Goal: Task Accomplishment & Management: Use online tool/utility

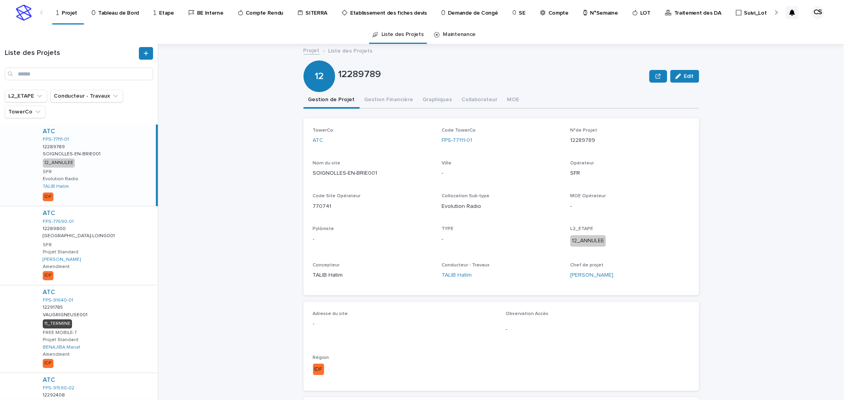
click at [773, 15] on div at bounding box center [775, 12] width 13 height 25
click at [543, 15] on p "Traitement des DA" at bounding box center [566, 8] width 47 height 17
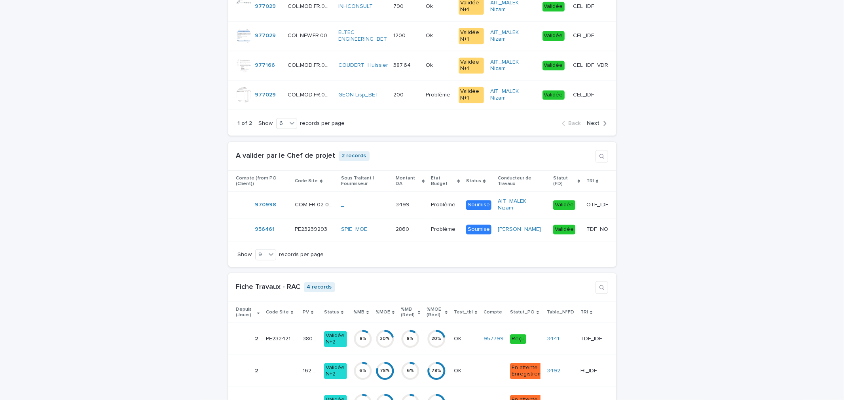
scroll to position [1318, 0]
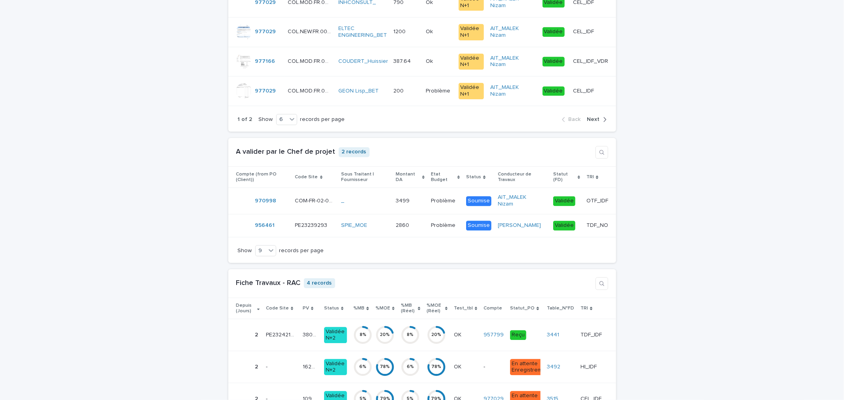
click at [592, 122] on span "Next" at bounding box center [593, 120] width 13 height 6
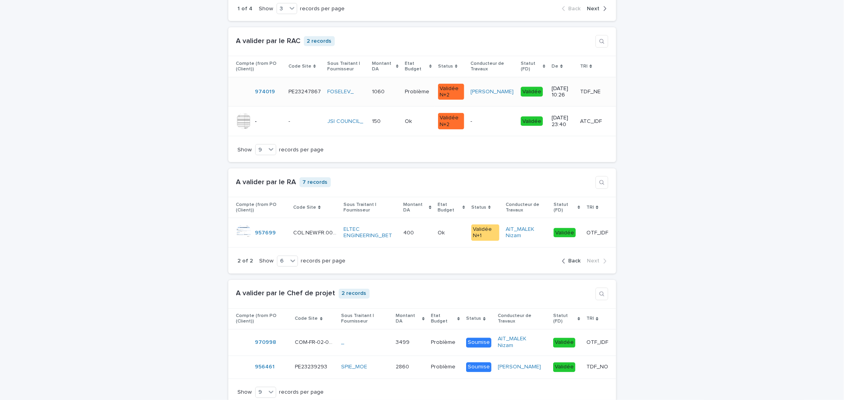
scroll to position [1025, 0]
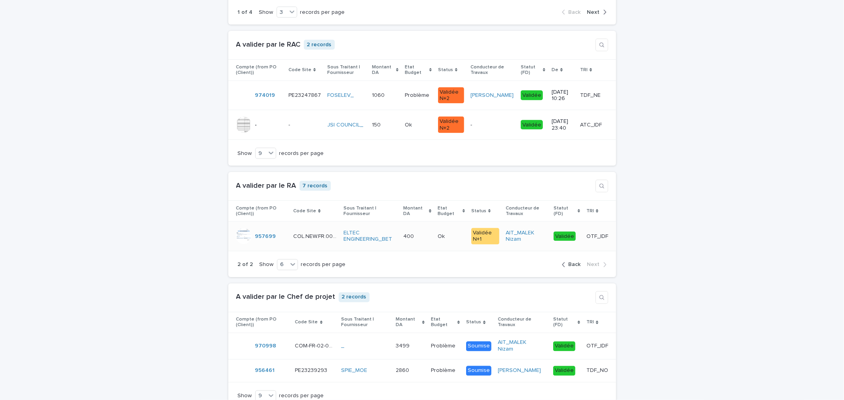
click at [591, 240] on p "OTF_IDF" at bounding box center [597, 236] width 23 height 8
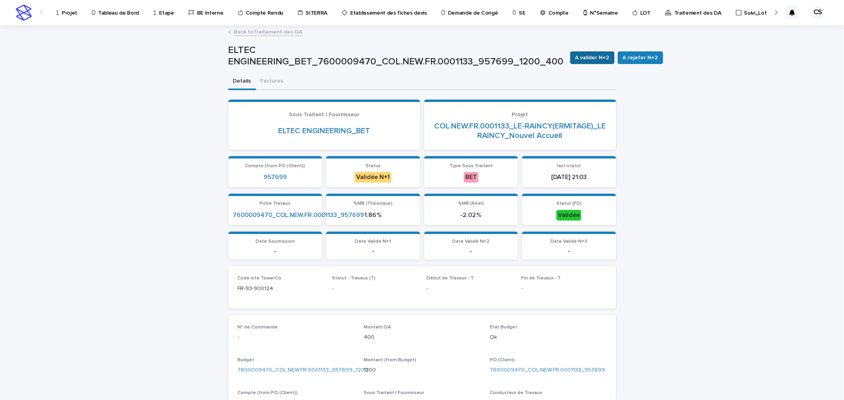
click at [575, 57] on span "A valider N+2" at bounding box center [592, 58] width 34 height 8
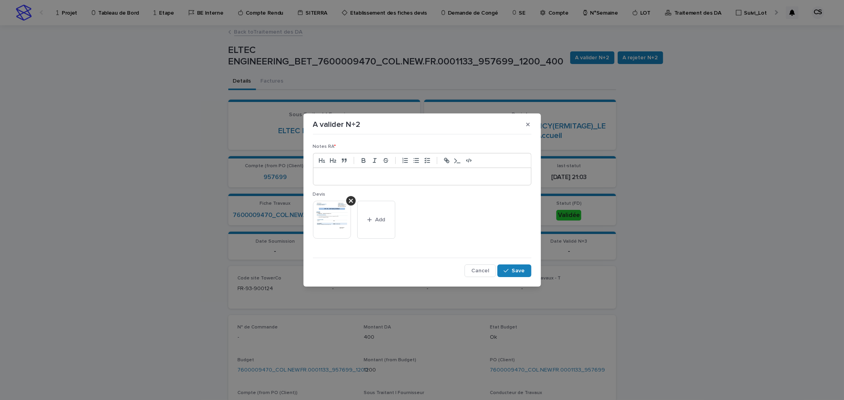
click at [377, 180] on p at bounding box center [422, 177] width 206 height 8
click at [509, 278] on div "Notes RA * ** Devis This file cannot be opened Download File Add Cancel Save" at bounding box center [422, 208] width 222 height 144
click at [513, 271] on span "Save" at bounding box center [518, 271] width 13 height 6
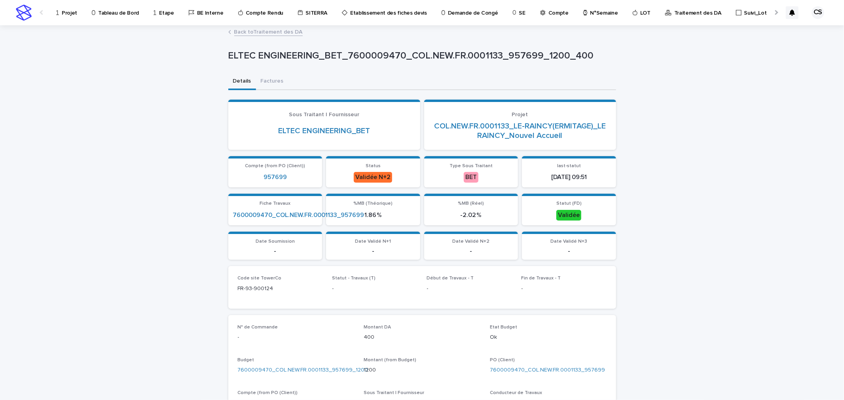
click at [278, 33] on link "Back to Traitement des DA" at bounding box center [268, 31] width 68 height 9
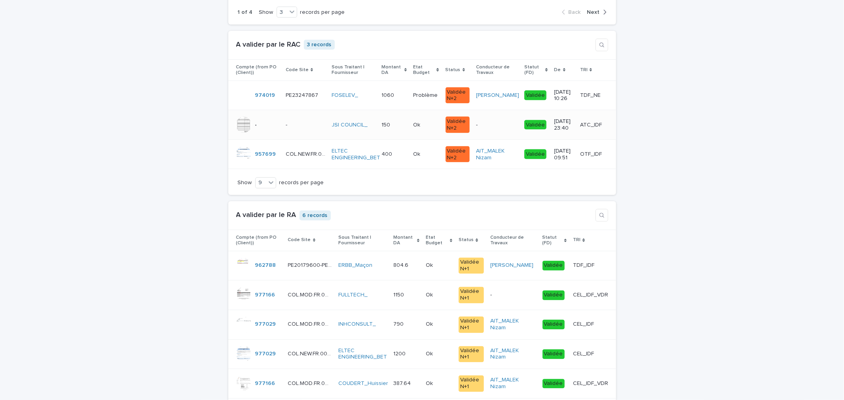
scroll to position [1172, 0]
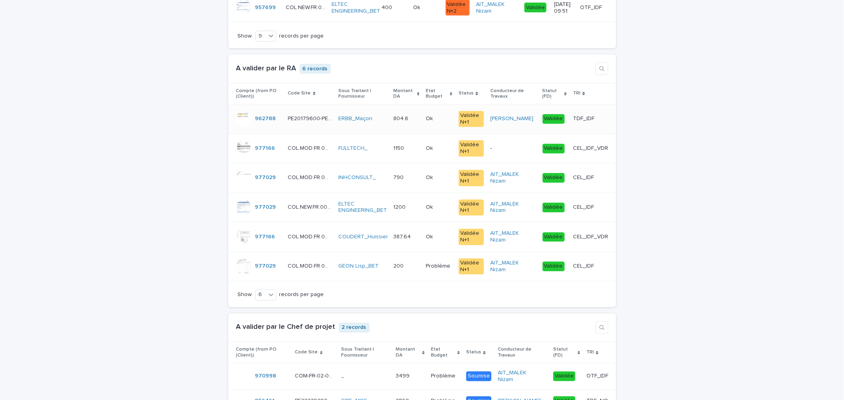
click at [433, 123] on p "Ok" at bounding box center [430, 118] width 9 height 8
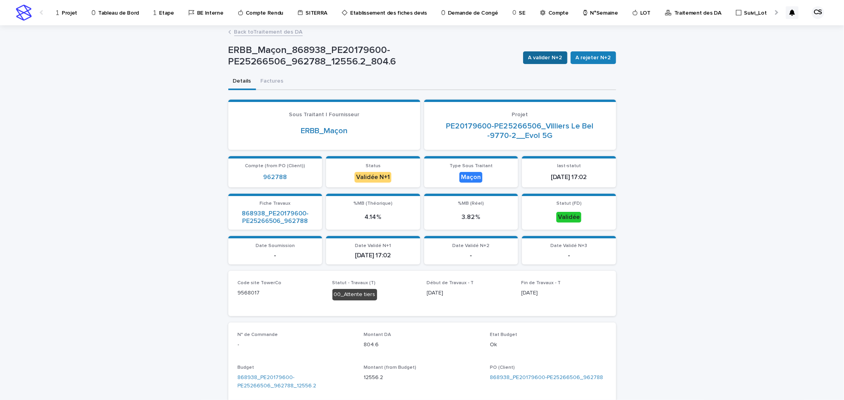
click at [538, 56] on span "A valider N+2" at bounding box center [545, 58] width 34 height 8
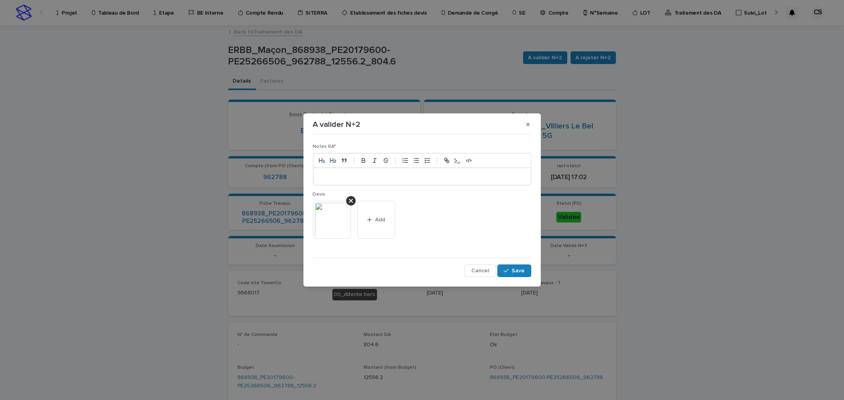
click at [393, 170] on div at bounding box center [422, 176] width 218 height 17
click at [517, 271] on span "Save" at bounding box center [518, 271] width 13 height 6
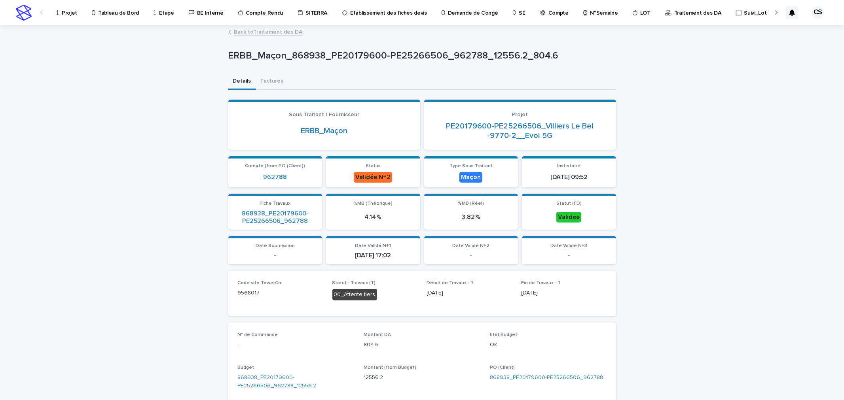
click at [276, 28] on link "Back to Traitement des DA" at bounding box center [268, 31] width 68 height 9
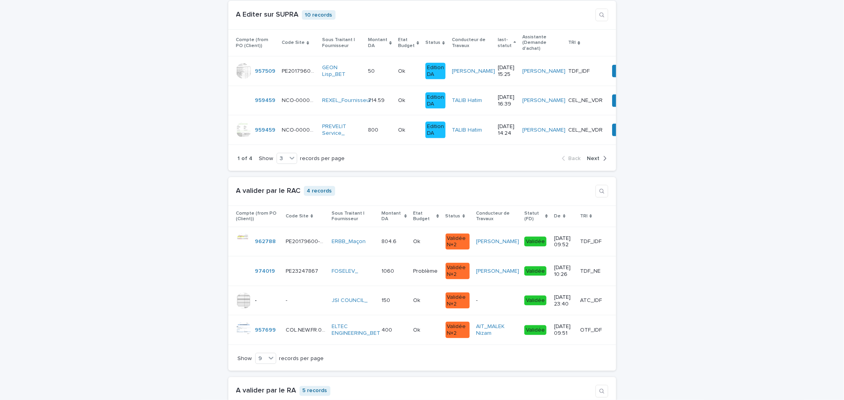
scroll to position [1172, 0]
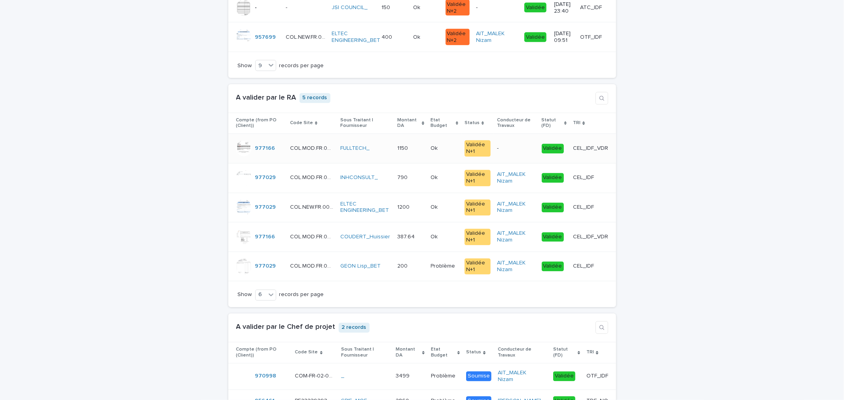
click at [394, 157] on td "1150 1150" at bounding box center [410, 149] width 33 height 30
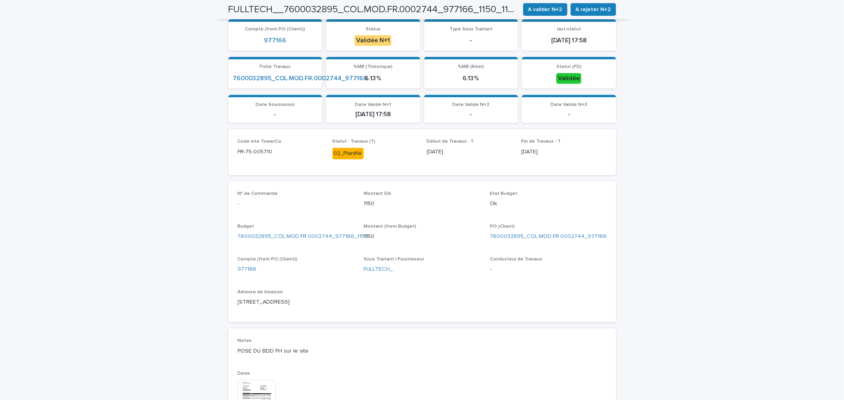
scroll to position [293, 0]
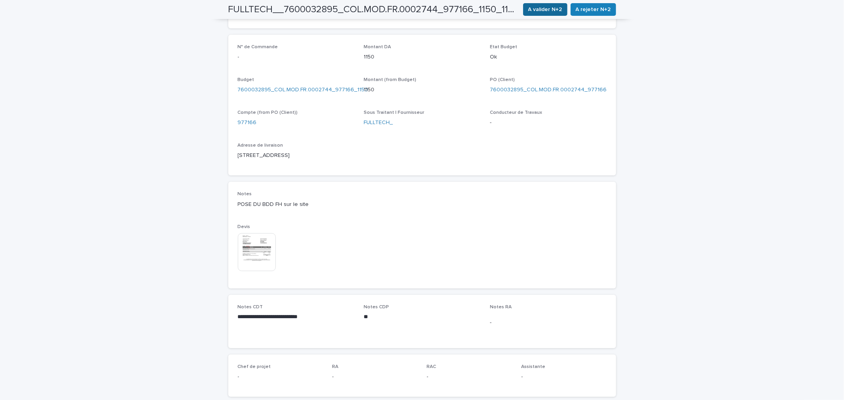
click at [551, 14] on button "A valider N+2" at bounding box center [545, 9] width 44 height 13
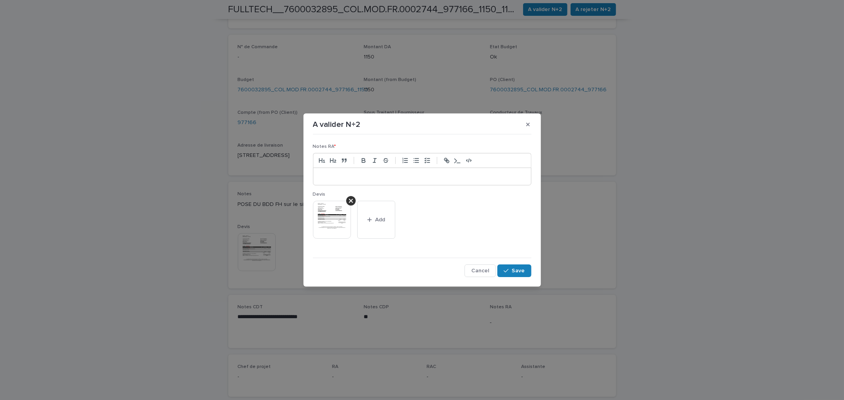
click at [441, 183] on div at bounding box center [422, 176] width 218 height 17
click at [515, 270] on span "Save" at bounding box center [518, 271] width 13 height 6
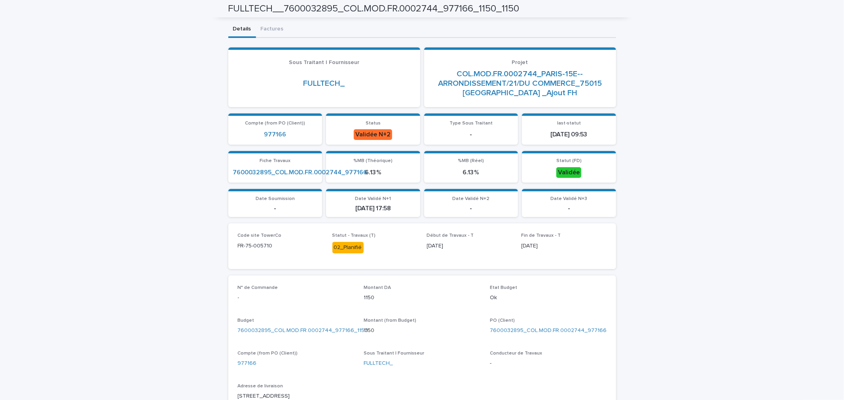
scroll to position [0, 0]
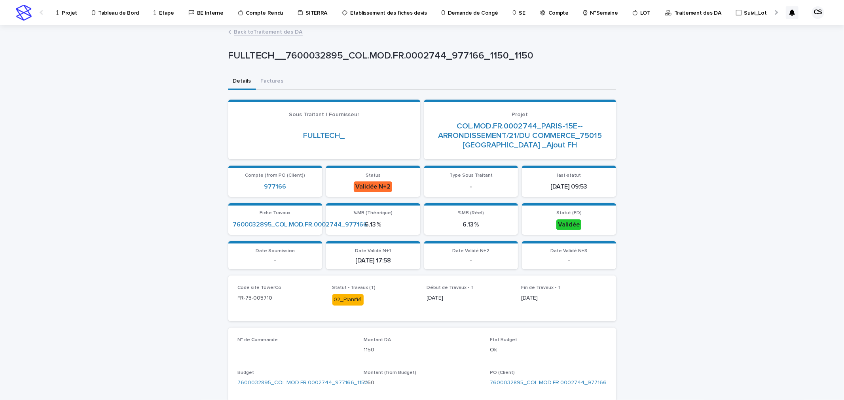
click at [259, 34] on link "Back to Traitement des DA" at bounding box center [268, 31] width 68 height 9
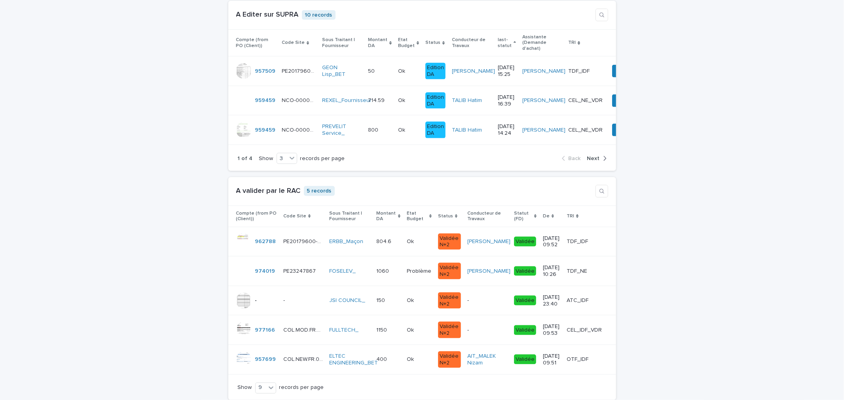
scroll to position [1172, 0]
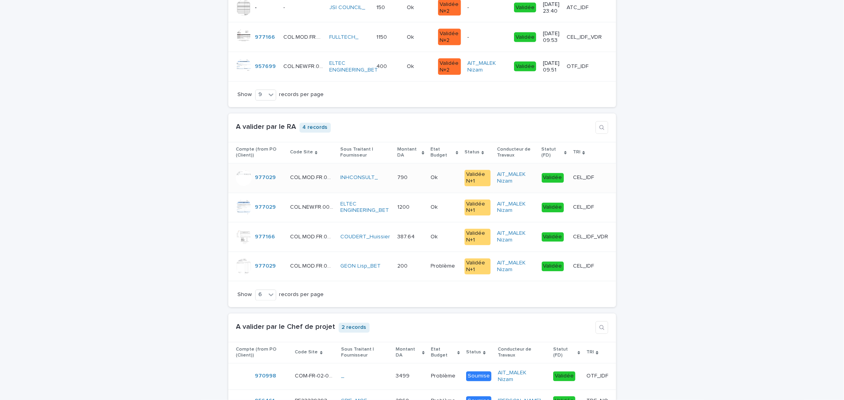
click at [447, 182] on p at bounding box center [444, 178] width 27 height 7
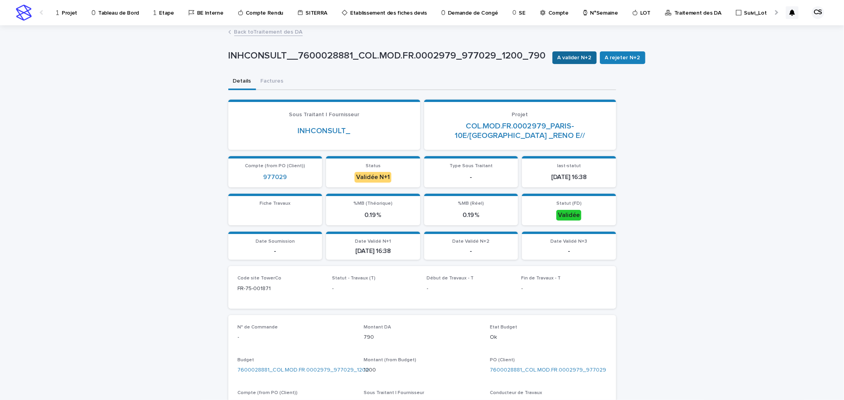
click at [560, 54] on span "A valider N+2" at bounding box center [574, 58] width 34 height 8
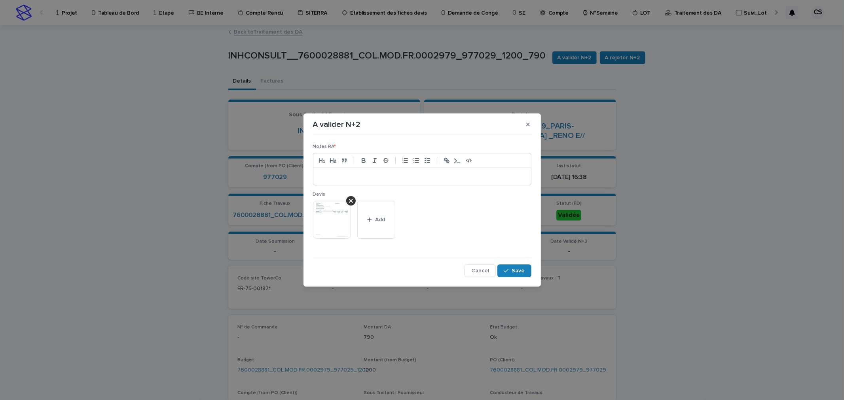
click at [455, 172] on div at bounding box center [422, 176] width 218 height 17
click at [520, 276] on button "Save" at bounding box center [514, 271] width 34 height 13
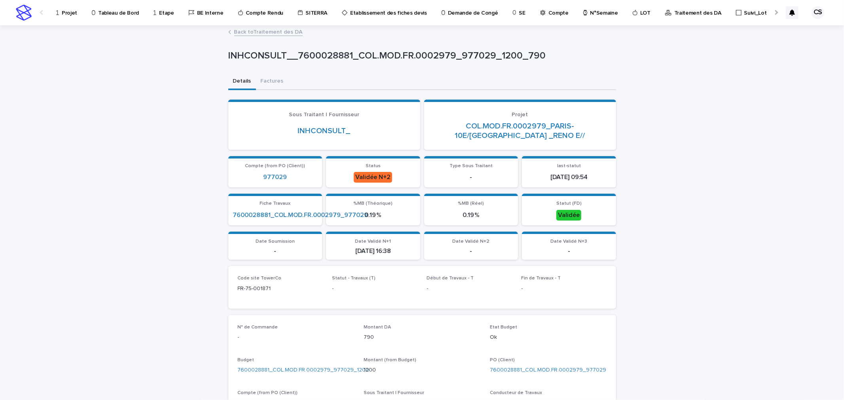
click at [259, 33] on link "Back to Traitement des DA" at bounding box center [268, 31] width 68 height 9
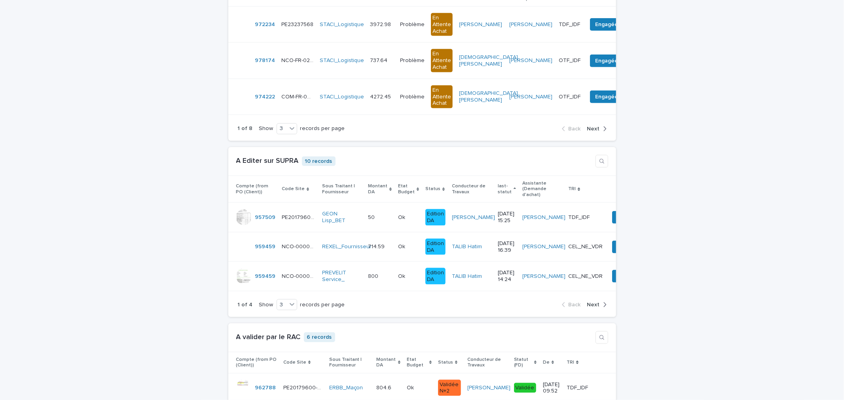
scroll to position [1172, 0]
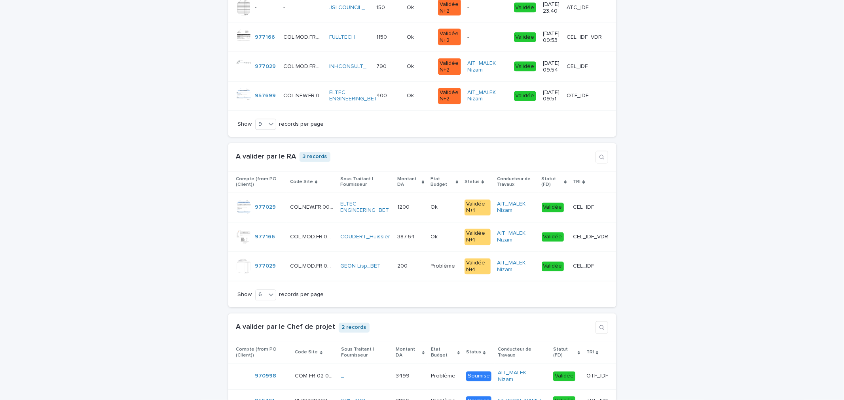
click at [431, 211] on p "Ok" at bounding box center [435, 207] width 9 height 8
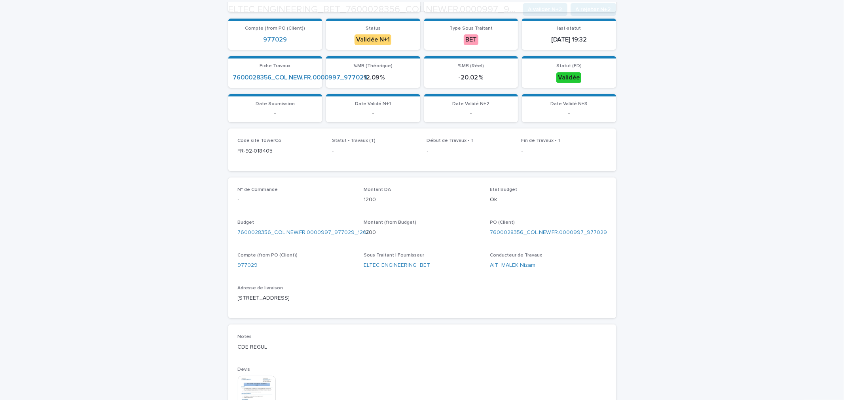
scroll to position [146, 0]
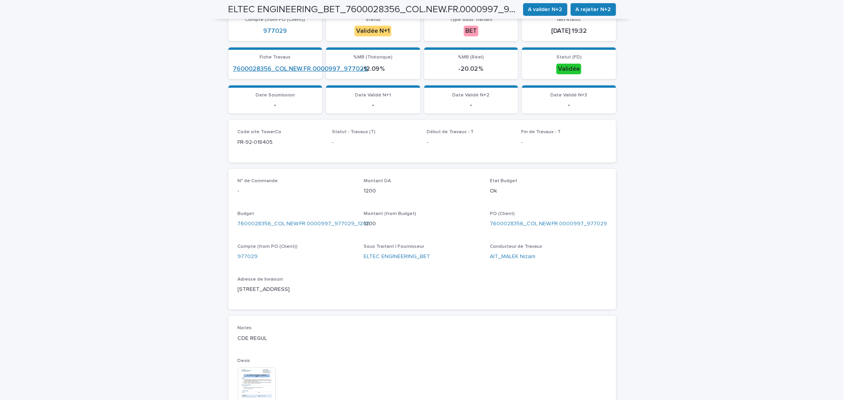
click at [301, 66] on link "7600028356_COL.NEW.FR.0000997_977029" at bounding box center [300, 69] width 135 height 8
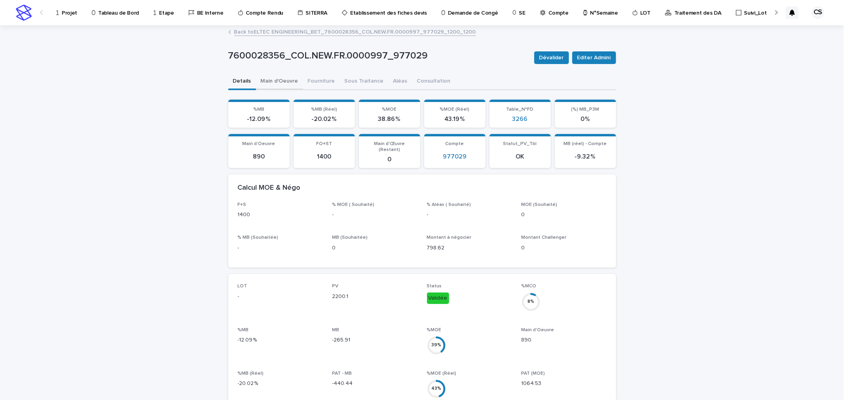
click at [282, 83] on button "Main d'Oeuvre" at bounding box center [279, 82] width 47 height 17
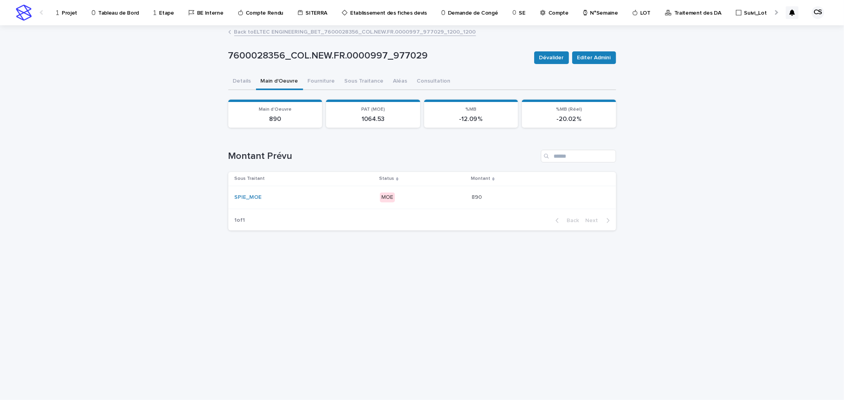
click at [455, 198] on p "MOE" at bounding box center [422, 198] width 85 height 10
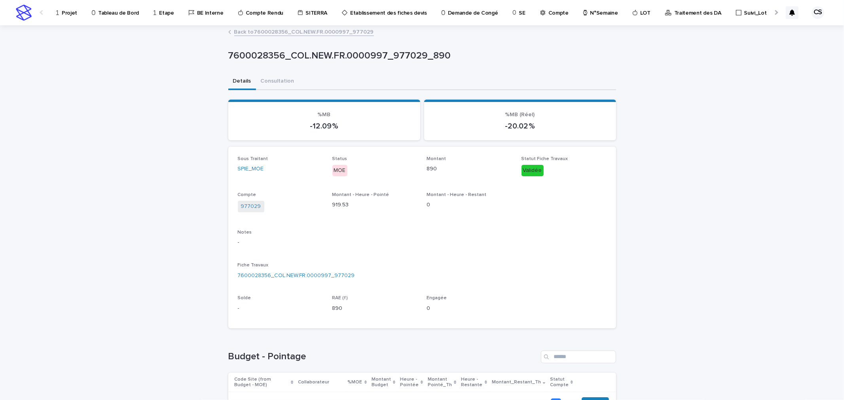
click at [297, 32] on link "Back to 7600028356_COL.NEW.FR.0000997_977029" at bounding box center [304, 31] width 140 height 9
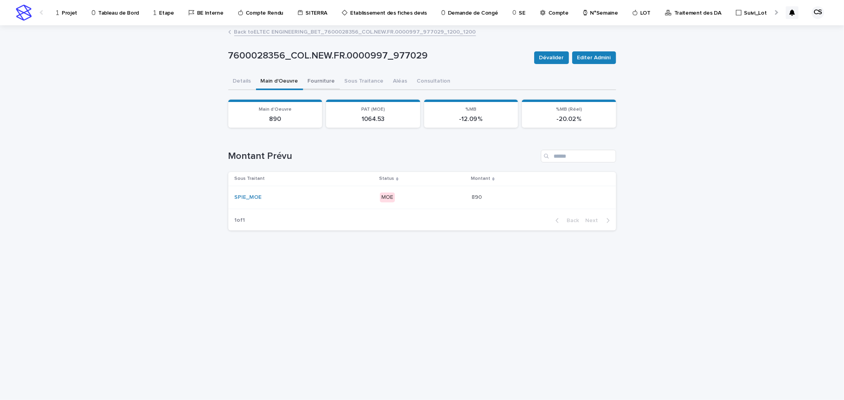
click at [323, 81] on button "Fourniture" at bounding box center [321, 82] width 37 height 17
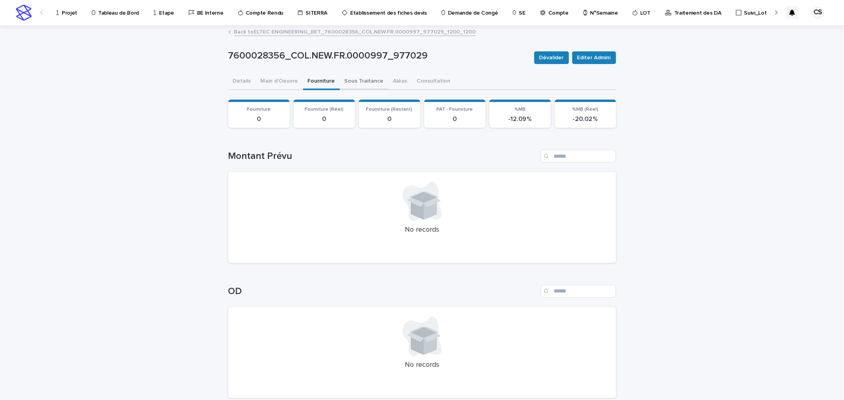
click at [354, 81] on button "Sous Traitance" at bounding box center [364, 82] width 49 height 17
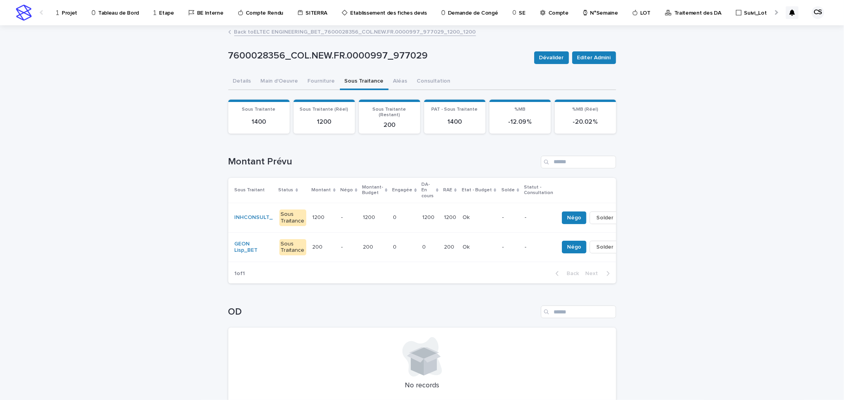
click at [444, 213] on p "1200" at bounding box center [451, 217] width 14 height 8
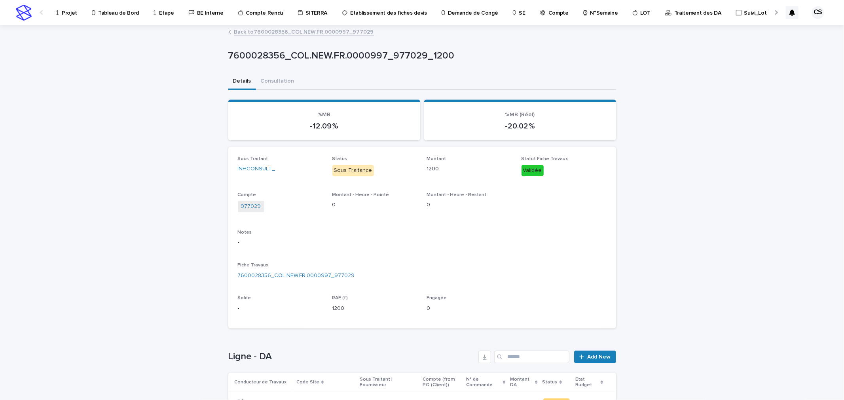
scroll to position [88, 0]
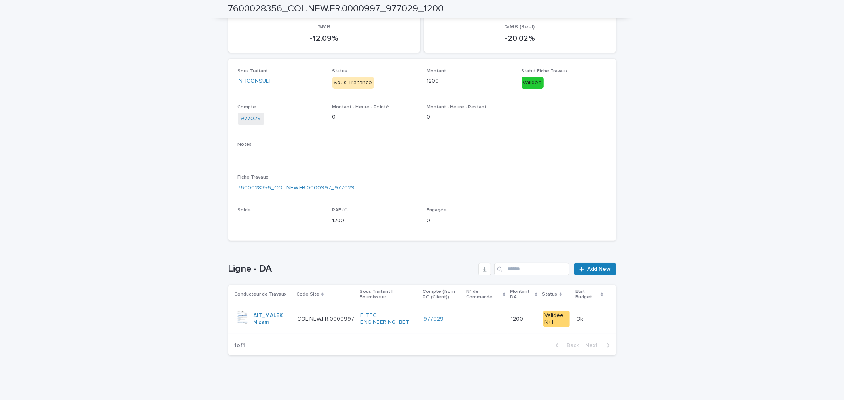
click at [473, 310] on td "- -" at bounding box center [485, 320] width 44 height 30
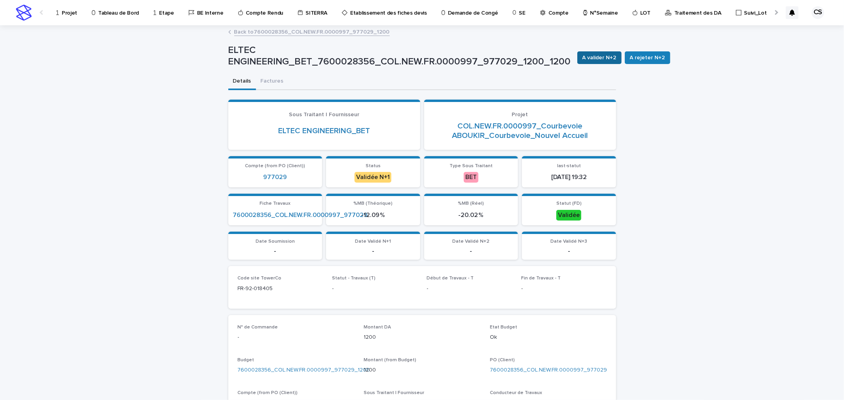
click at [582, 55] on span "A valider N+2" at bounding box center [599, 58] width 34 height 8
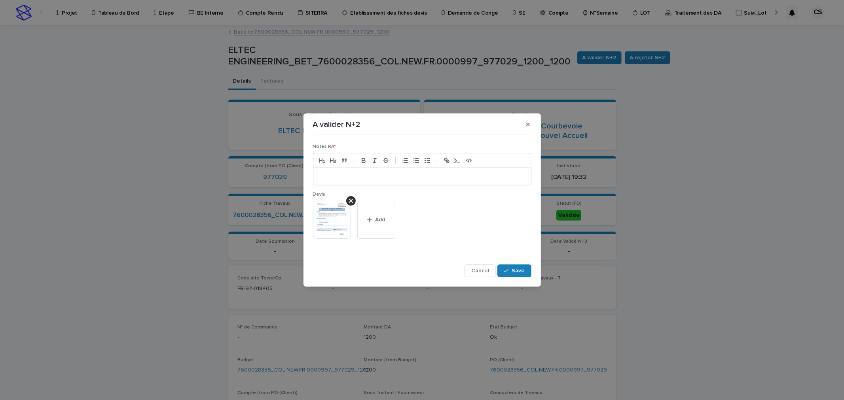
click at [413, 182] on div at bounding box center [422, 176] width 218 height 17
click at [511, 275] on button "Save" at bounding box center [514, 271] width 34 height 13
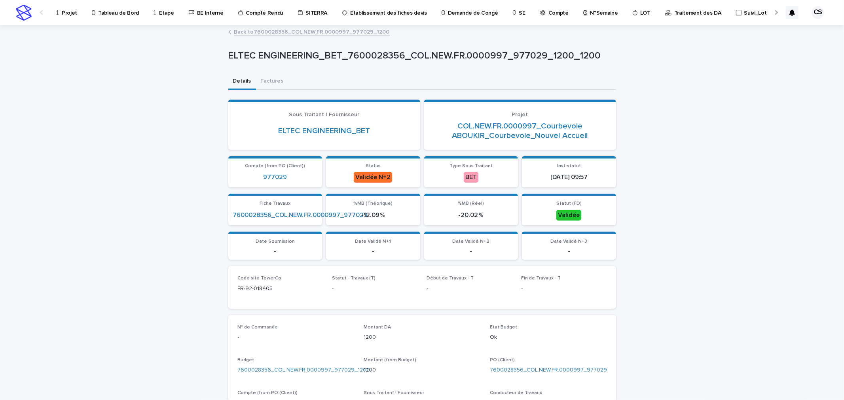
click at [329, 34] on link "Back to 7600028356_COL.NEW.FR.0000997_977029_1200" at bounding box center [311, 31] width 155 height 9
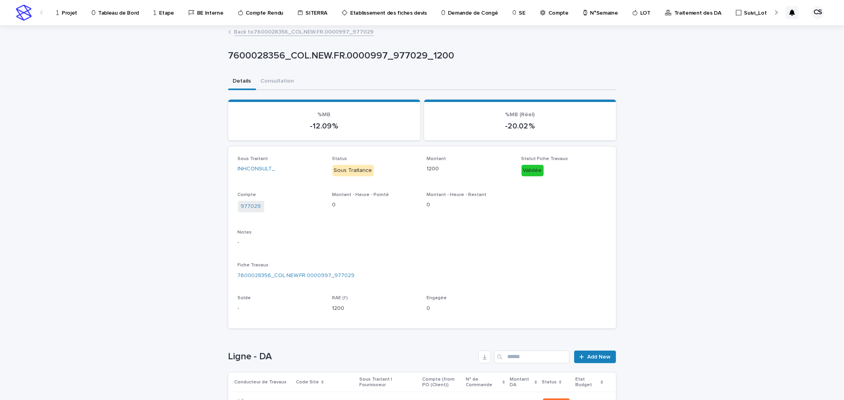
click at [329, 34] on link "Back to 7600028356_COL.NEW.FR.0000997_977029" at bounding box center [304, 31] width 140 height 9
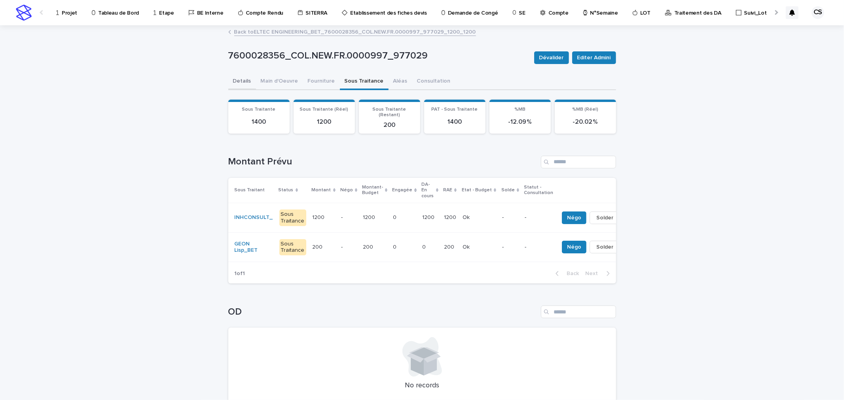
click at [237, 77] on button "Details" at bounding box center [242, 82] width 28 height 17
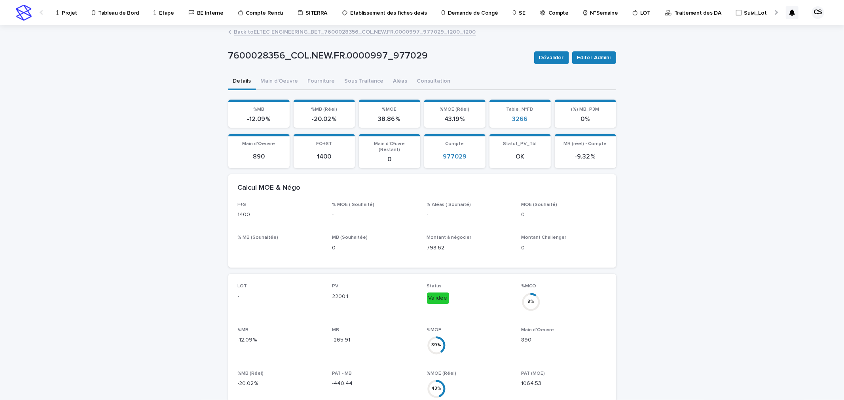
click at [326, 28] on link "Back to ELTEC ENGINEERING_BET_7600028356_COL.NEW.FR.0000997_977029_1200_1200" at bounding box center [355, 31] width 242 height 9
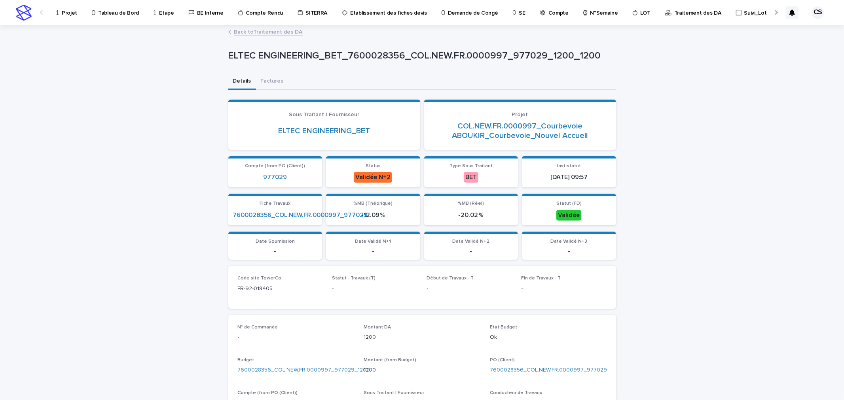
click at [678, 15] on p "Traitement des DA" at bounding box center [697, 8] width 47 height 17
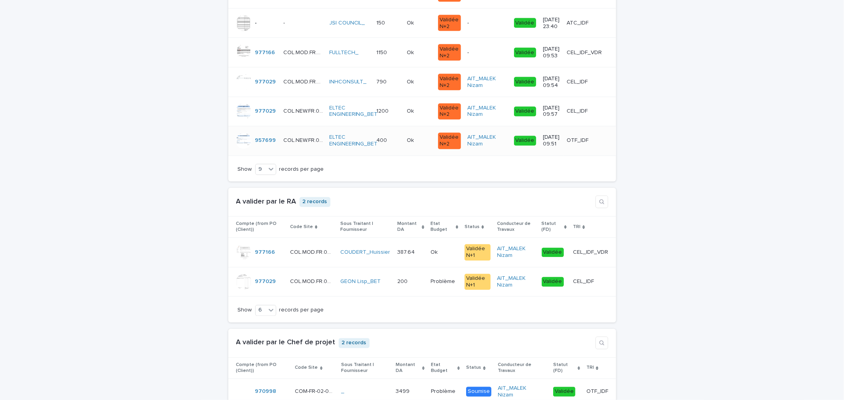
scroll to position [1172, 0]
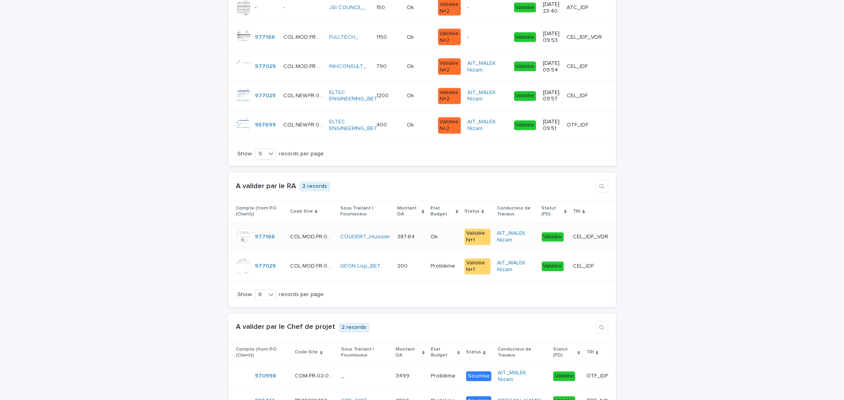
click at [422, 247] on td "387.64 387.64" at bounding box center [410, 238] width 33 height 30
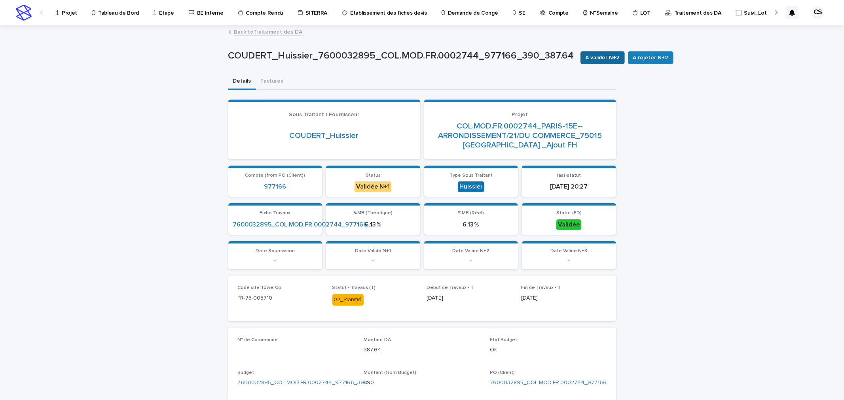
click at [590, 57] on span "A valider N+2" at bounding box center [602, 58] width 34 height 8
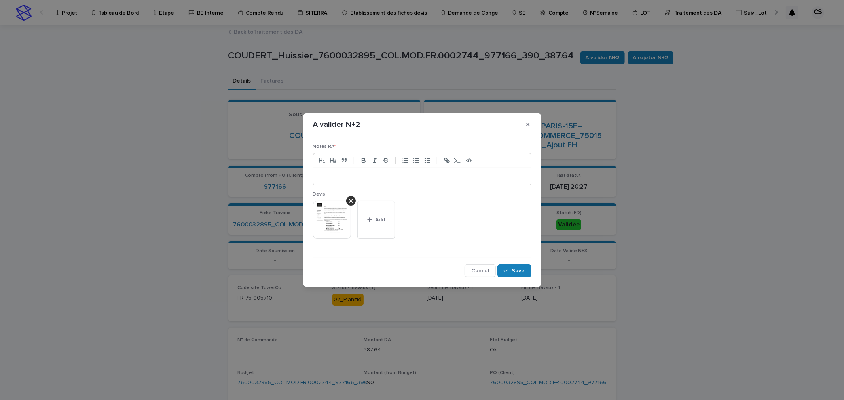
click at [439, 178] on p at bounding box center [422, 177] width 206 height 8
click at [502, 269] on button "Save" at bounding box center [514, 271] width 34 height 13
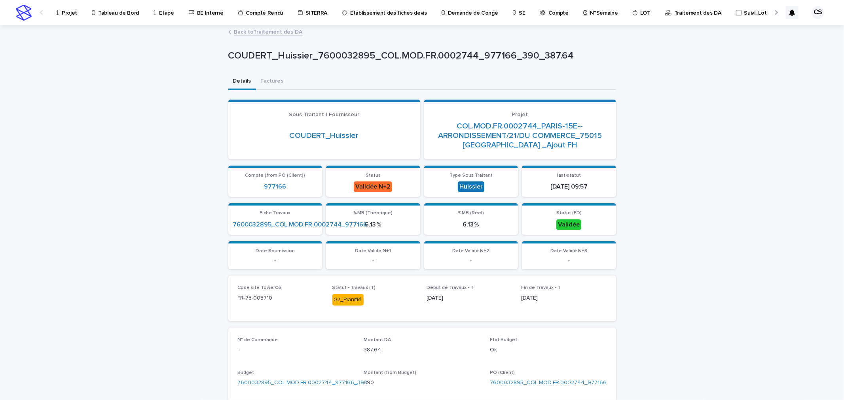
click at [276, 33] on link "Back to Traitement des DA" at bounding box center [268, 31] width 68 height 9
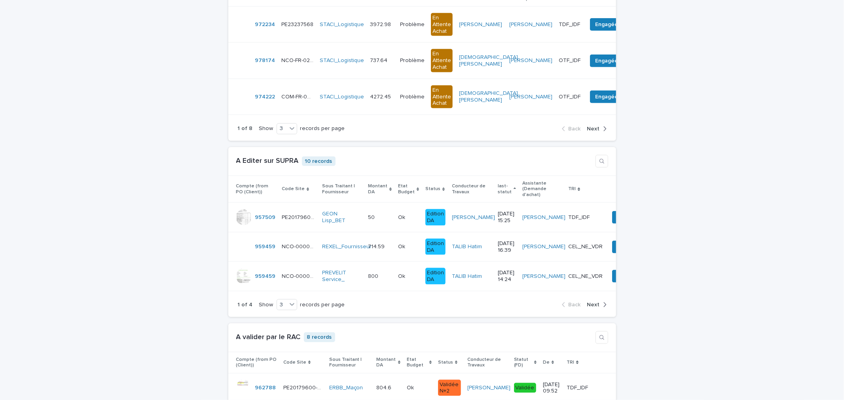
scroll to position [1172, 0]
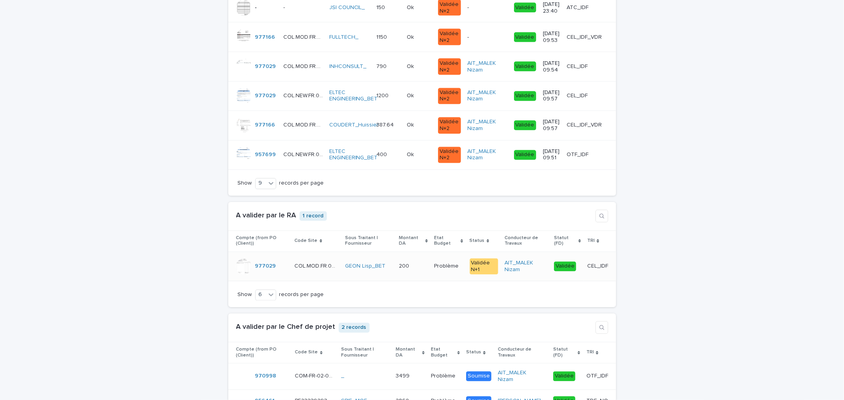
click at [415, 281] on td "200 200" at bounding box center [412, 267] width 35 height 30
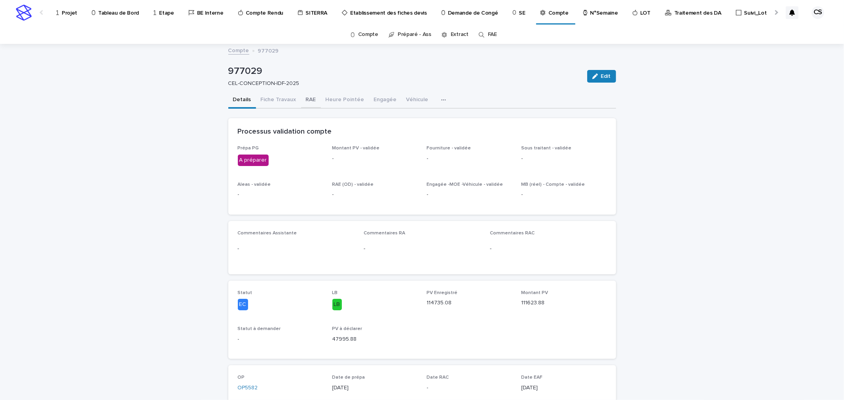
click at [307, 96] on button "RAE" at bounding box center [311, 100] width 20 height 17
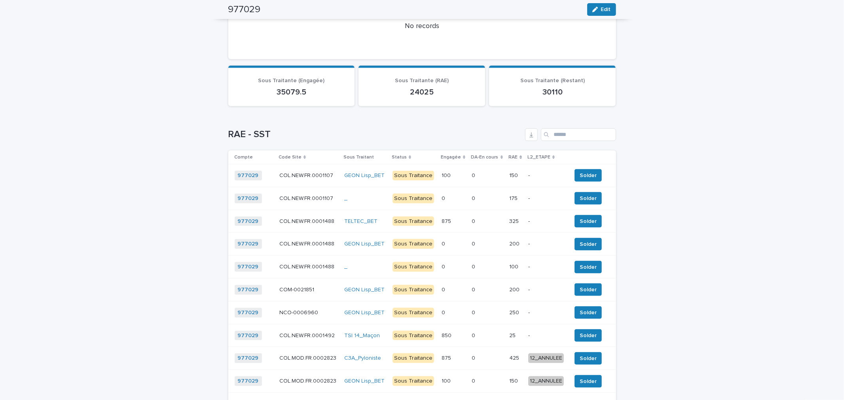
scroll to position [1172, 0]
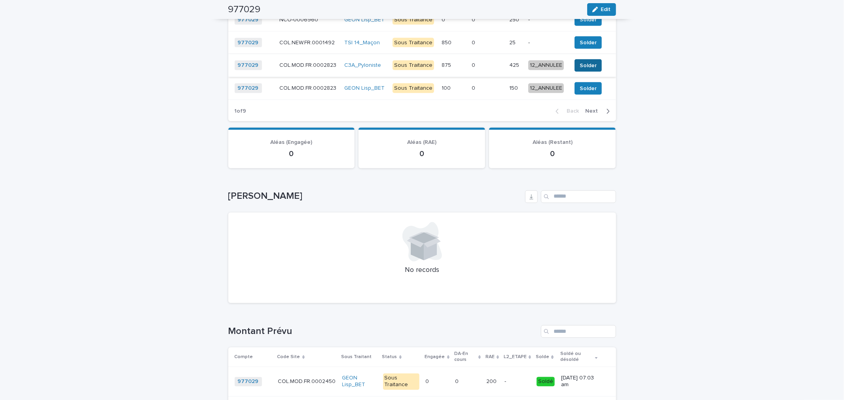
click at [591, 70] on span "Solder" at bounding box center [587, 66] width 17 height 8
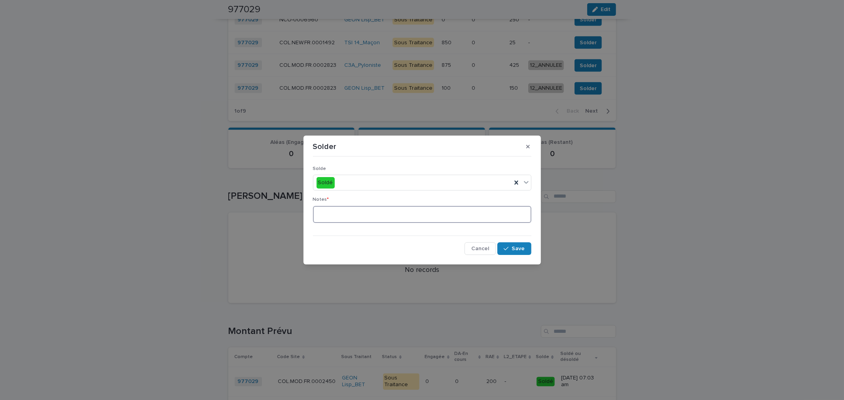
click at [392, 212] on textarea at bounding box center [422, 214] width 218 height 17
type textarea "**"
click at [518, 248] on span "Save" at bounding box center [518, 249] width 13 height 6
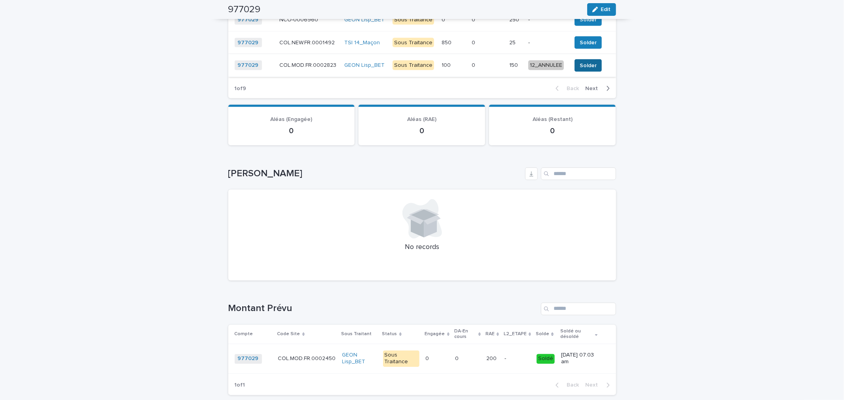
click at [579, 72] on button "Solder" at bounding box center [587, 65] width 27 height 13
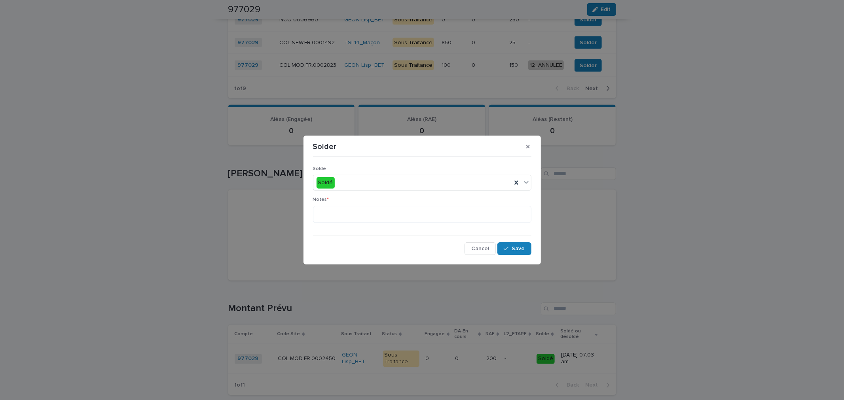
click at [443, 226] on div "Notes *" at bounding box center [422, 213] width 218 height 32
click at [443, 220] on textarea at bounding box center [422, 214] width 218 height 17
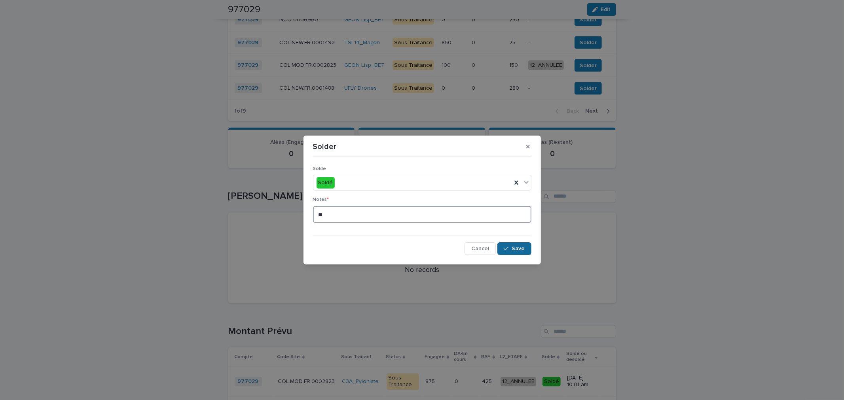
type textarea "**"
click at [508, 248] on icon "button" at bounding box center [505, 249] width 5 height 4
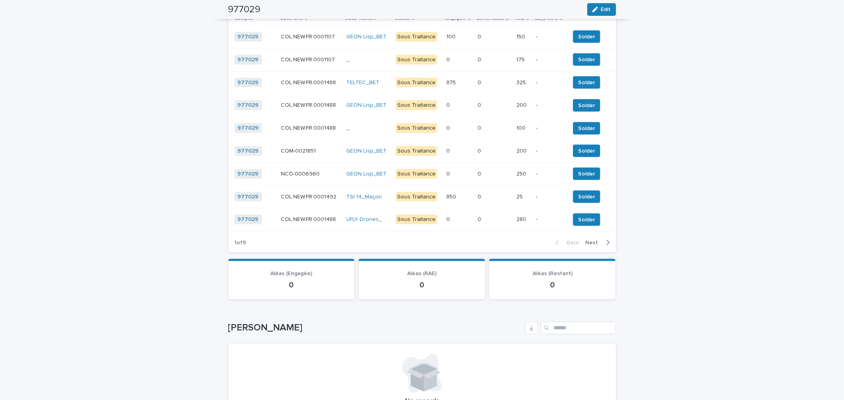
scroll to position [1025, 0]
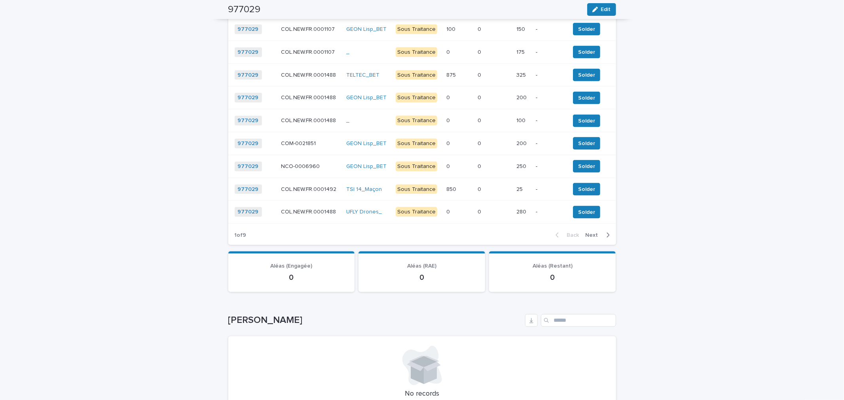
click at [592, 238] on span "Next" at bounding box center [593, 236] width 17 height 6
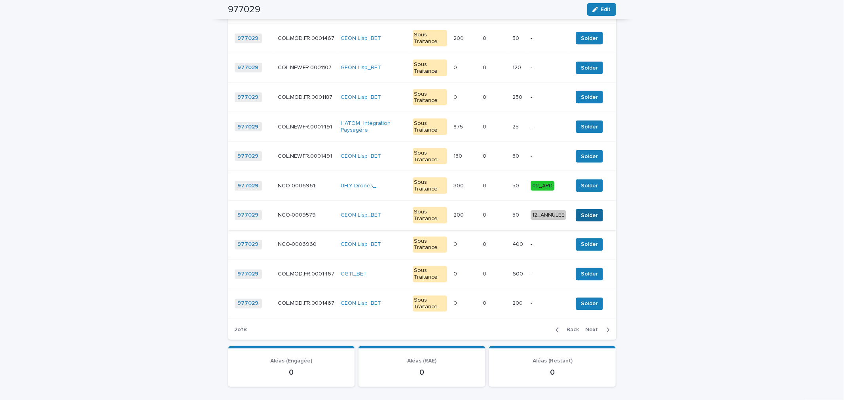
click at [585, 215] on button "Solder" at bounding box center [588, 215] width 27 height 13
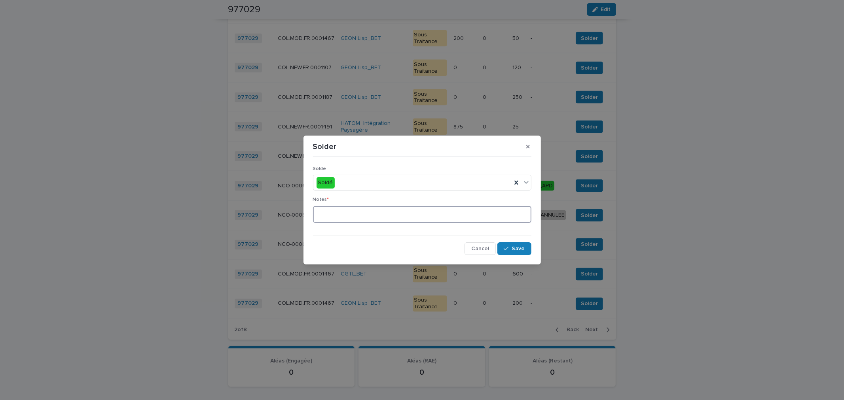
click at [471, 219] on textarea at bounding box center [422, 214] width 218 height 17
type textarea "**"
click at [516, 247] on span "Save" at bounding box center [518, 249] width 13 height 6
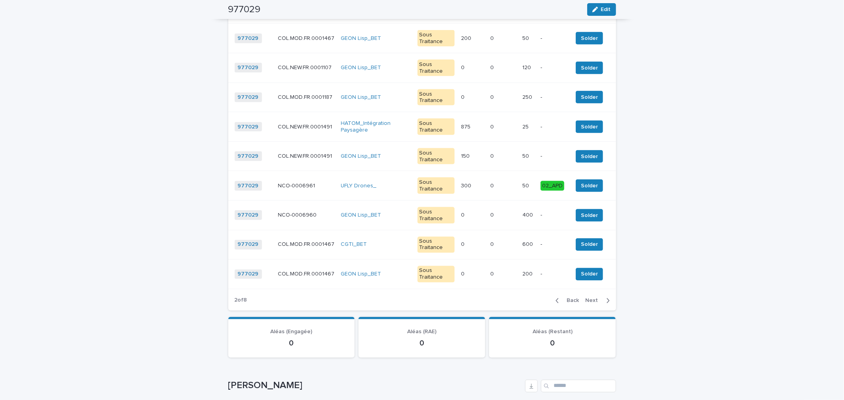
click at [588, 304] on span "Next" at bounding box center [593, 301] width 17 height 6
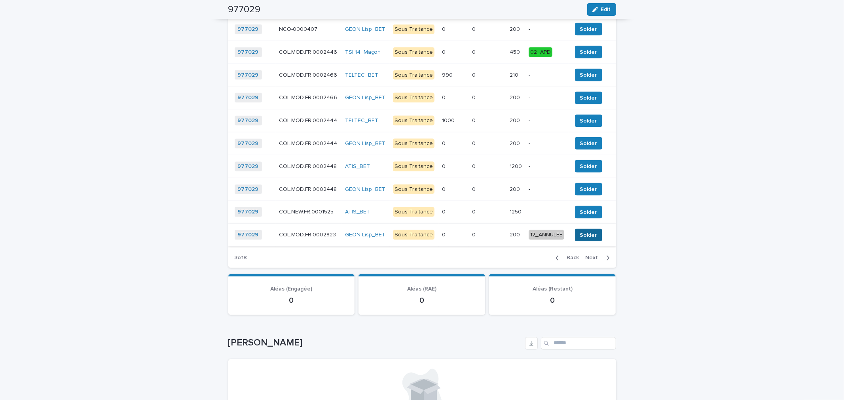
click at [581, 239] on span "Solder" at bounding box center [588, 235] width 17 height 8
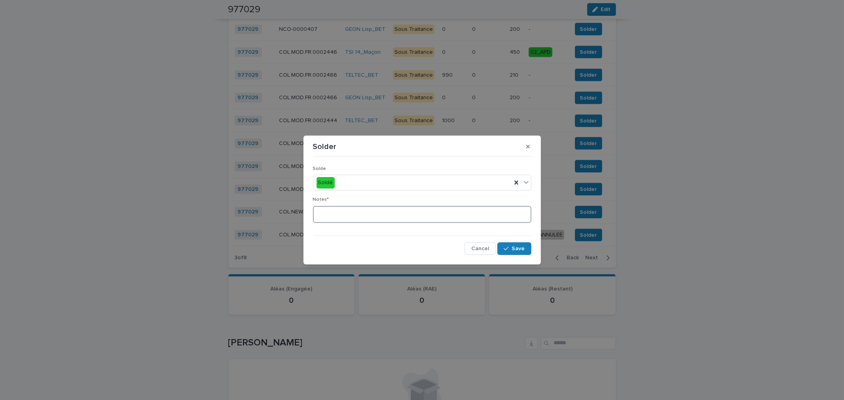
click at [516, 218] on textarea at bounding box center [422, 214] width 218 height 17
type textarea "**"
click at [520, 247] on span "Save" at bounding box center [518, 249] width 13 height 6
